Goal: Information Seeking & Learning: Compare options

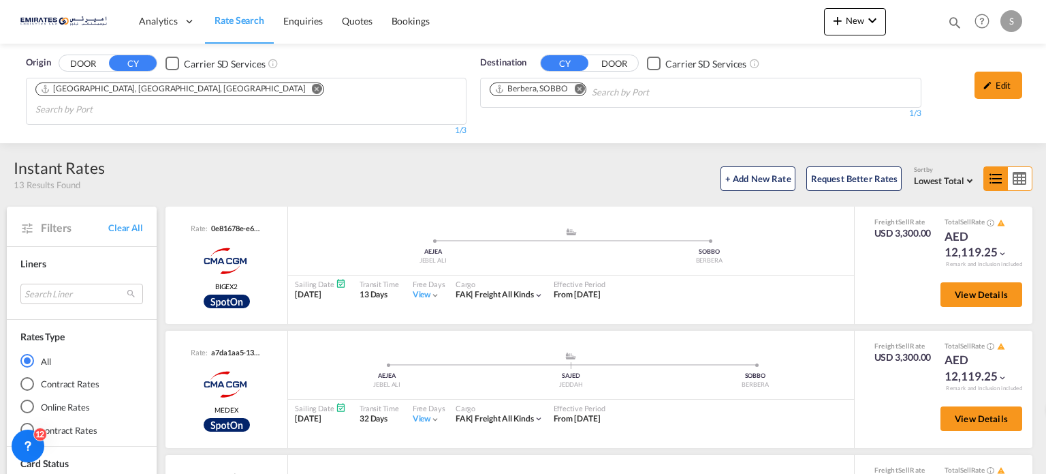
click at [576, 83] on button "Remove" at bounding box center [575, 90] width 20 height 14
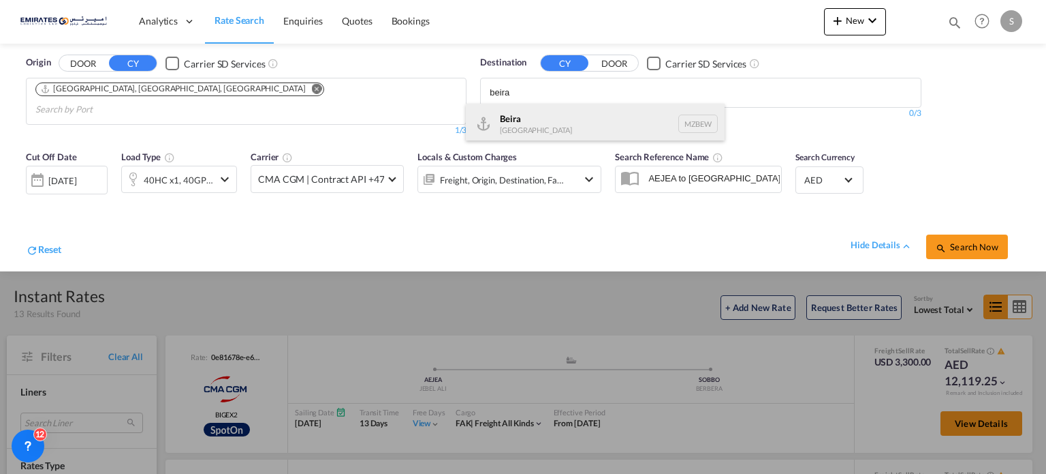
type input "beira"
click at [516, 121] on div "Beira [GEOGRAPHIC_DATA] MZBEW" at bounding box center [595, 124] width 259 height 41
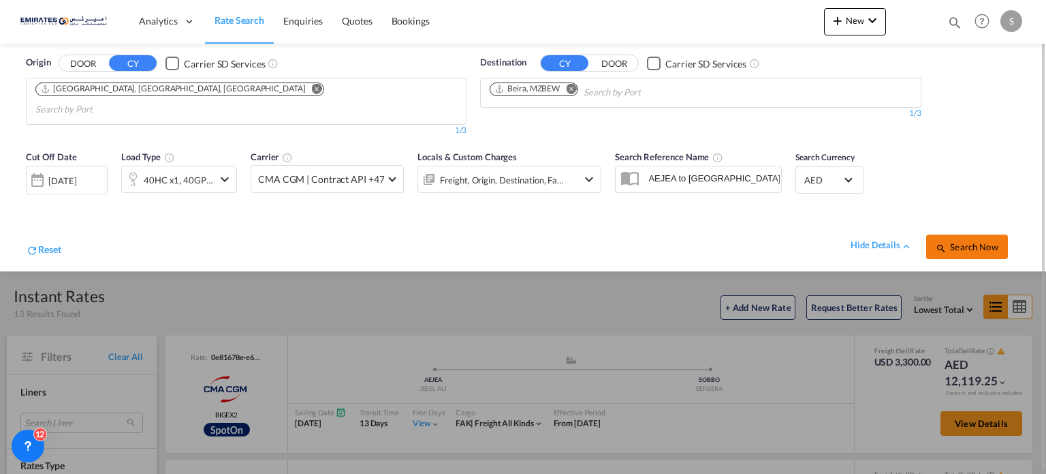
click at [954, 241] on span "Search Now" at bounding box center [967, 246] width 62 height 11
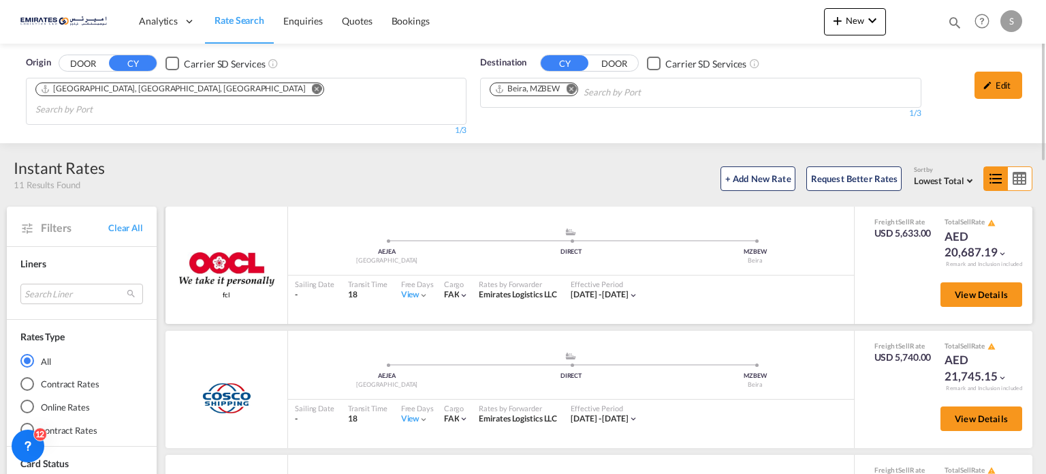
click at [405, 289] on div "View" at bounding box center [415, 295] width 28 height 12
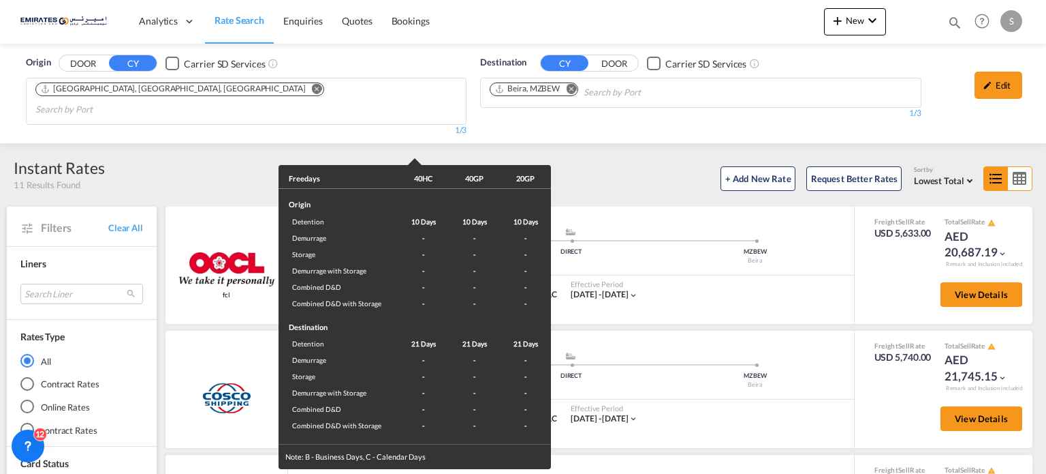
click at [698, 282] on div "Freedays 40HC 40GP 20GP Origin Detention 10 Days 10 Days 10 Days Demurrage - - …" at bounding box center [523, 237] width 1046 height 474
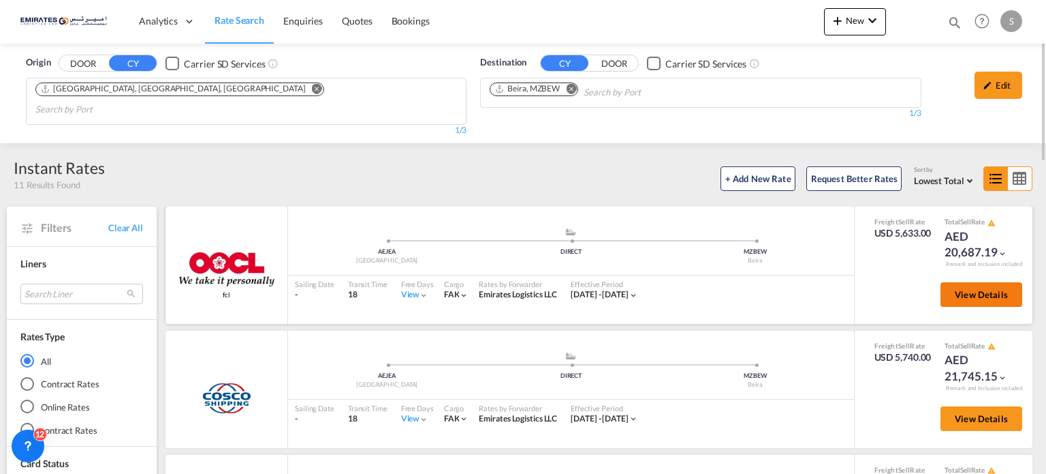
click at [941, 282] on button "View Details" at bounding box center [982, 294] width 82 height 25
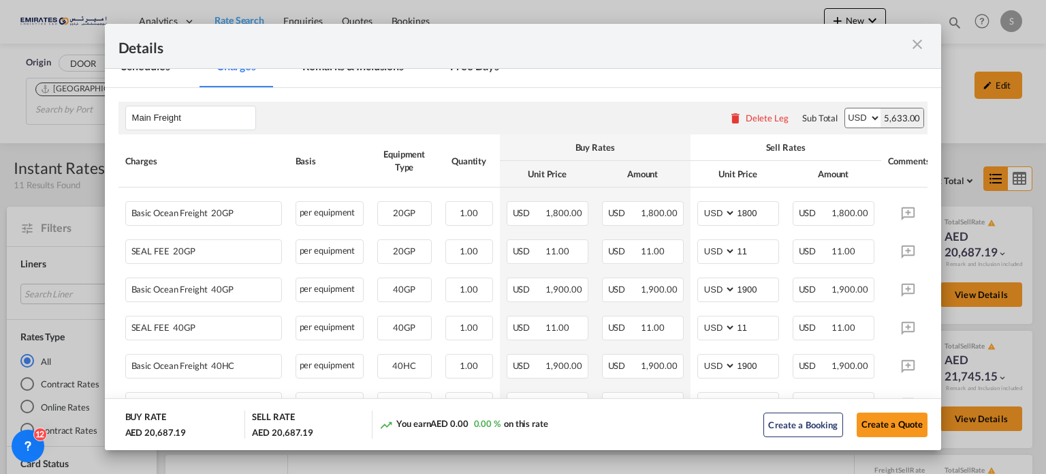
scroll to position [305, 0]
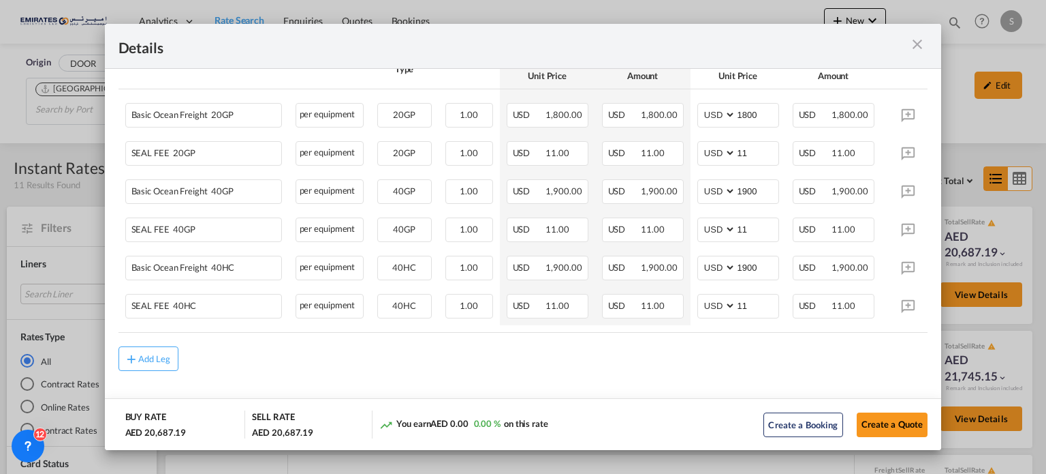
click at [922, 46] on md-icon "icon-close m-3 fg-AAA8AD cursor" at bounding box center [918, 44] width 16 height 16
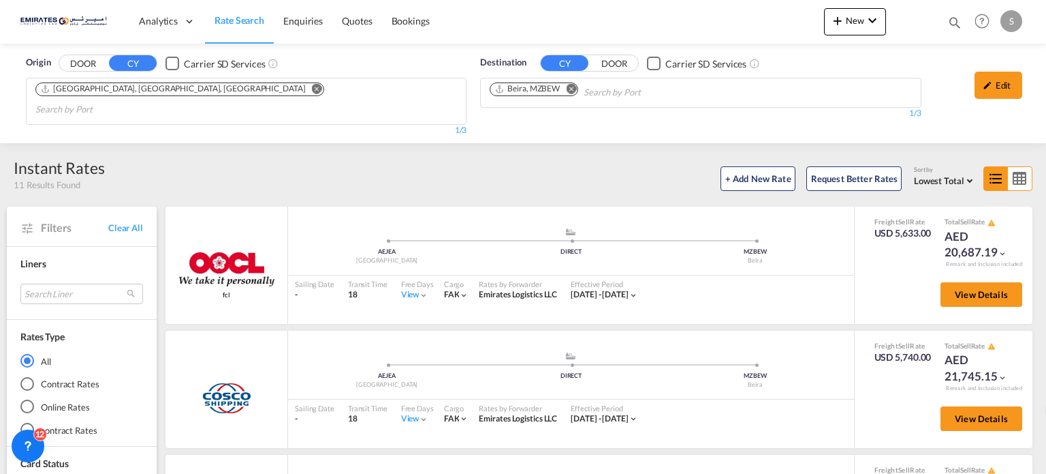
scroll to position [68, 0]
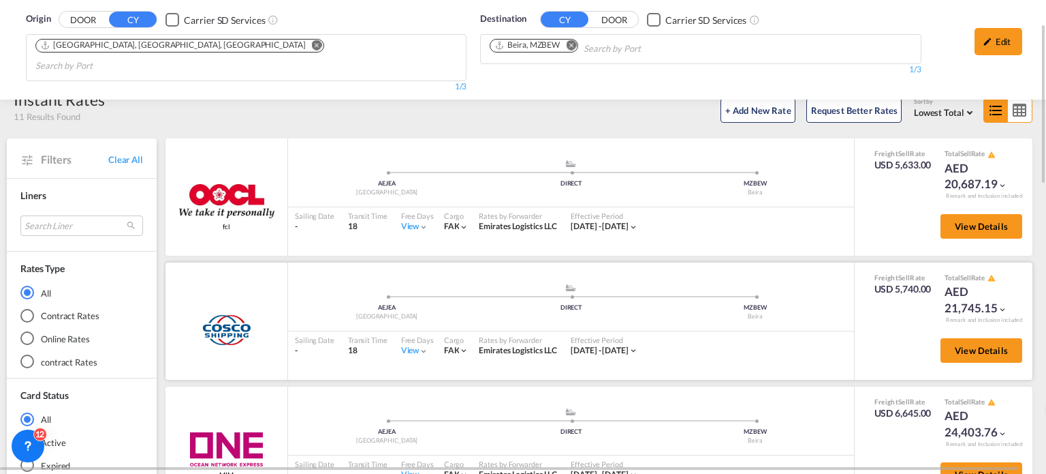
click at [399, 332] on div "Free Days View -" at bounding box center [417, 345] width 46 height 29
click at [409, 345] on div "View" at bounding box center [415, 351] width 28 height 12
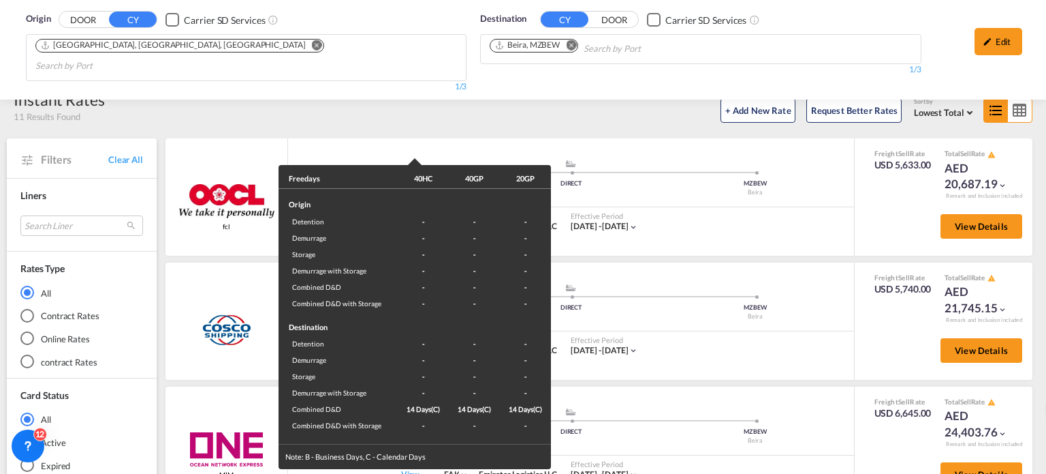
click at [698, 331] on div "Freedays 40HC 40GP 20GP Origin Detention - - - Demurrage - - - Storage - - - De…" at bounding box center [523, 237] width 1046 height 474
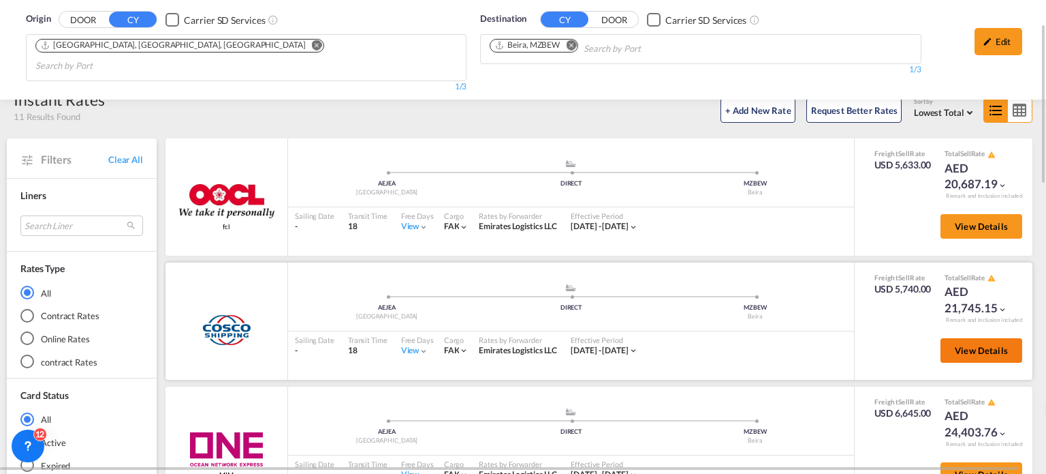
click at [964, 345] on span "View Details" at bounding box center [981, 350] width 53 height 11
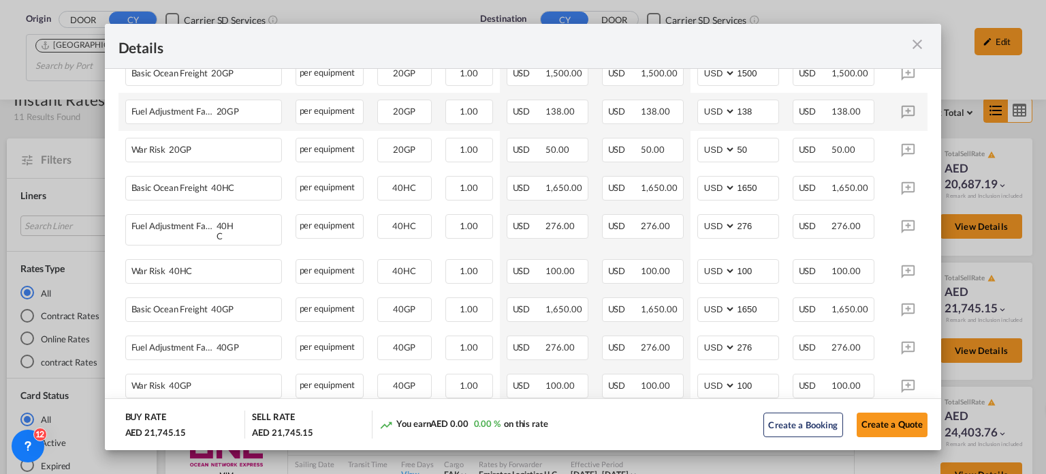
scroll to position [409, 0]
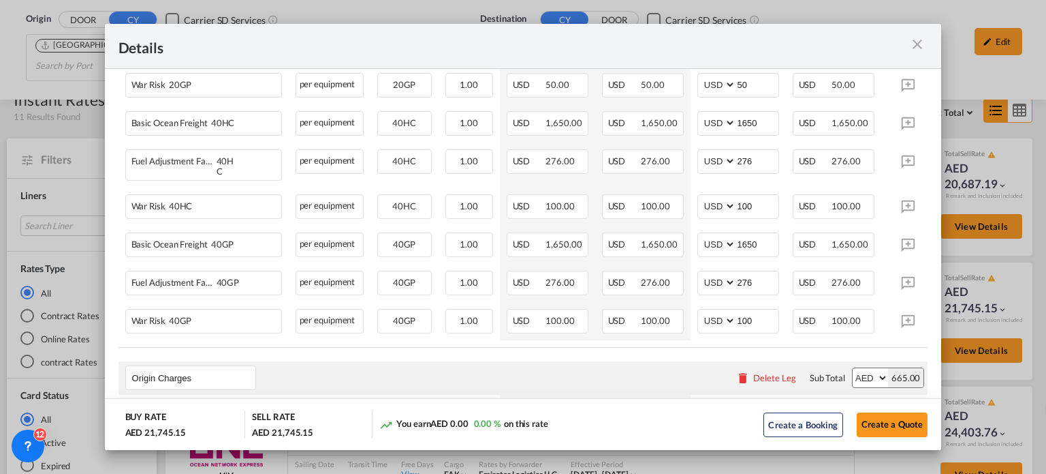
click at [913, 48] on md-icon "icon-close m-3 fg-AAA8AD cursor" at bounding box center [918, 44] width 16 height 16
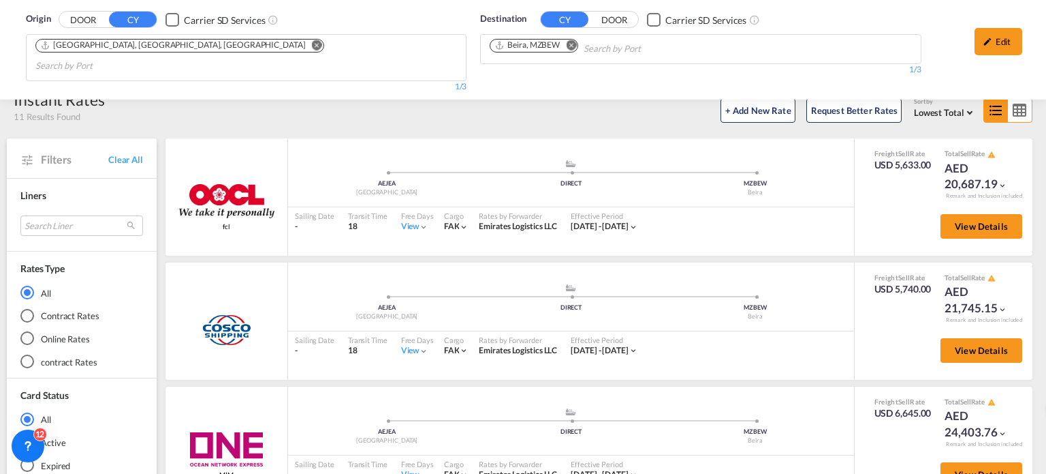
scroll to position [204, 0]
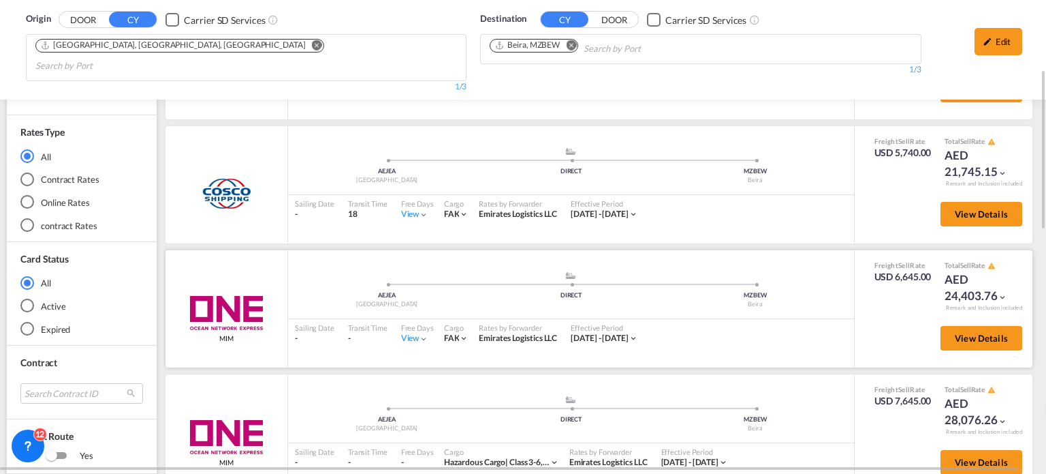
click at [405, 332] on div "View" at bounding box center [415, 338] width 28 height 12
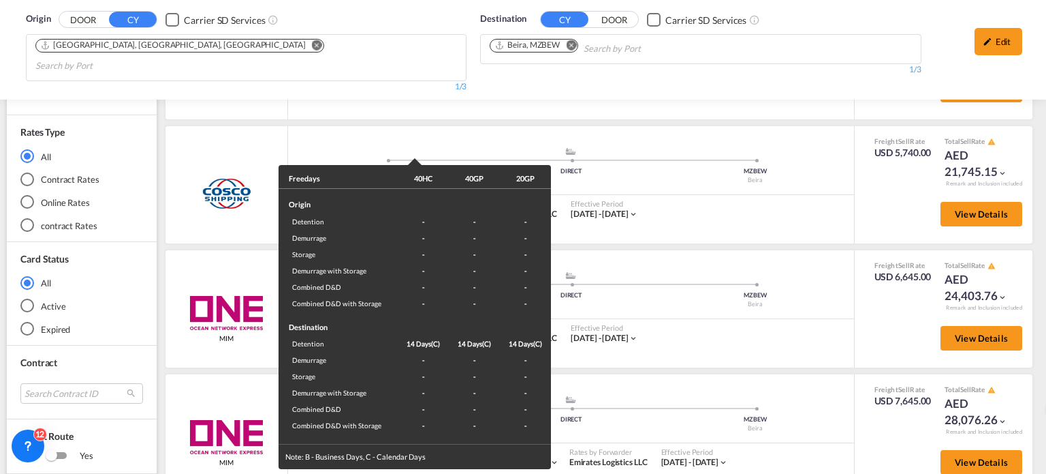
click at [709, 318] on div "Freedays 40HC 40GP 20GP Origin Detention - - - Demurrage - - - Storage - - - De…" at bounding box center [523, 237] width 1046 height 474
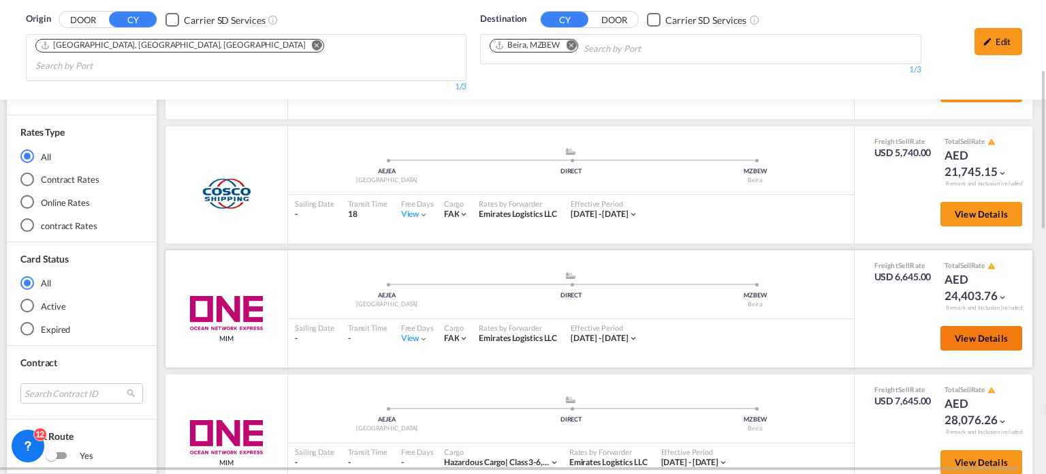
click at [975, 332] on span "View Details" at bounding box center [981, 337] width 53 height 11
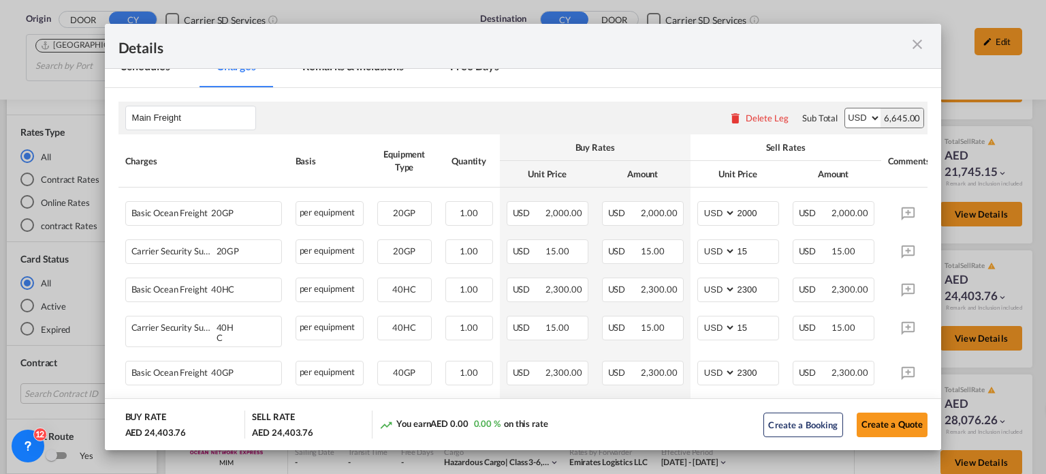
scroll to position [305, 0]
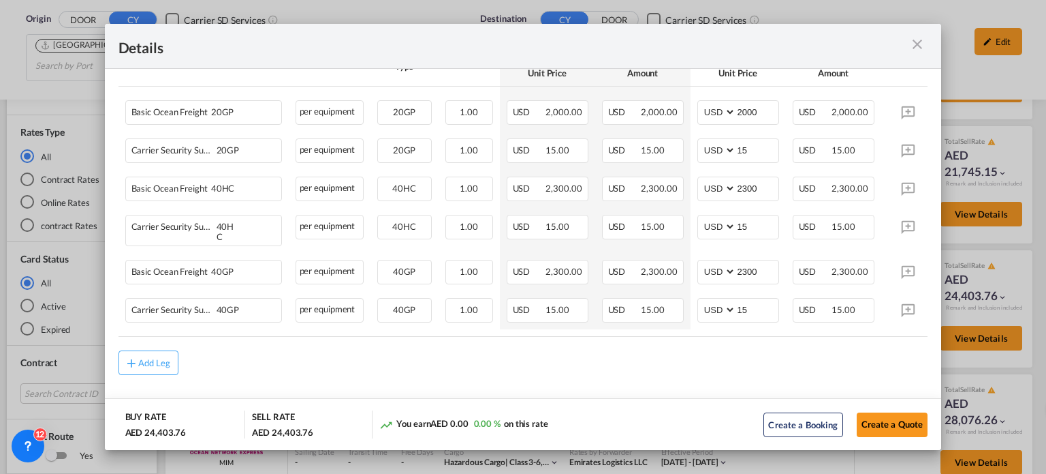
click at [917, 42] on md-icon "icon-close m-3 fg-AAA8AD cursor" at bounding box center [918, 44] width 16 height 16
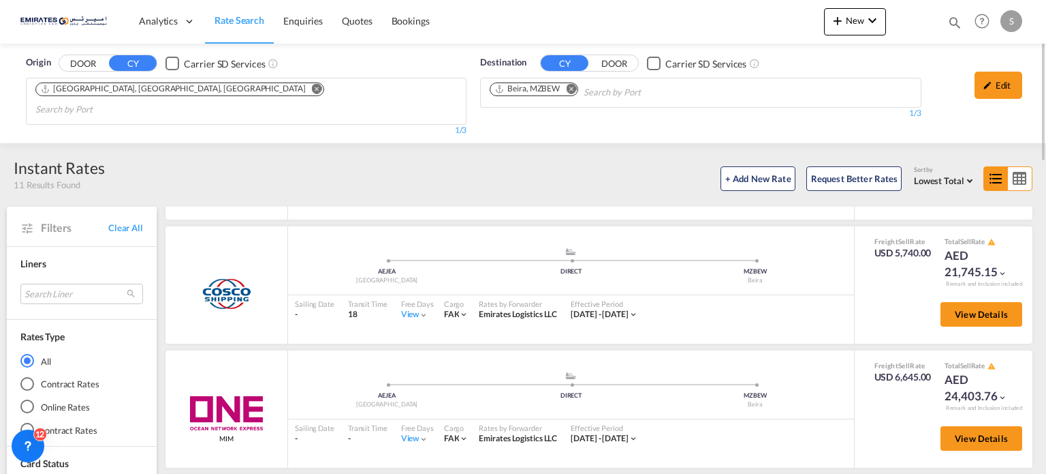
scroll to position [0, 0]
